Goal: Find specific page/section: Find specific page/section

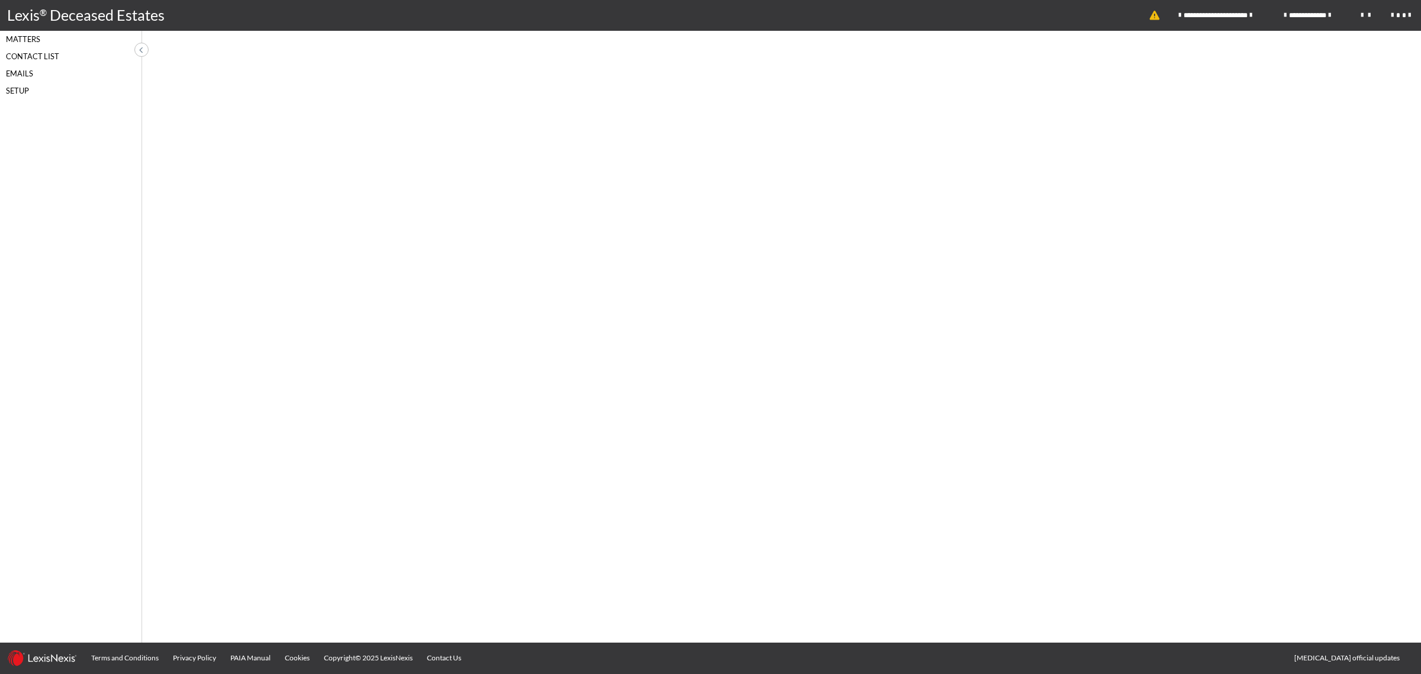
click at [24, 30] on link "Lexis ® Deceased Estates" at bounding box center [86, 15] width 172 height 31
